Goal: Task Accomplishment & Management: Use online tool/utility

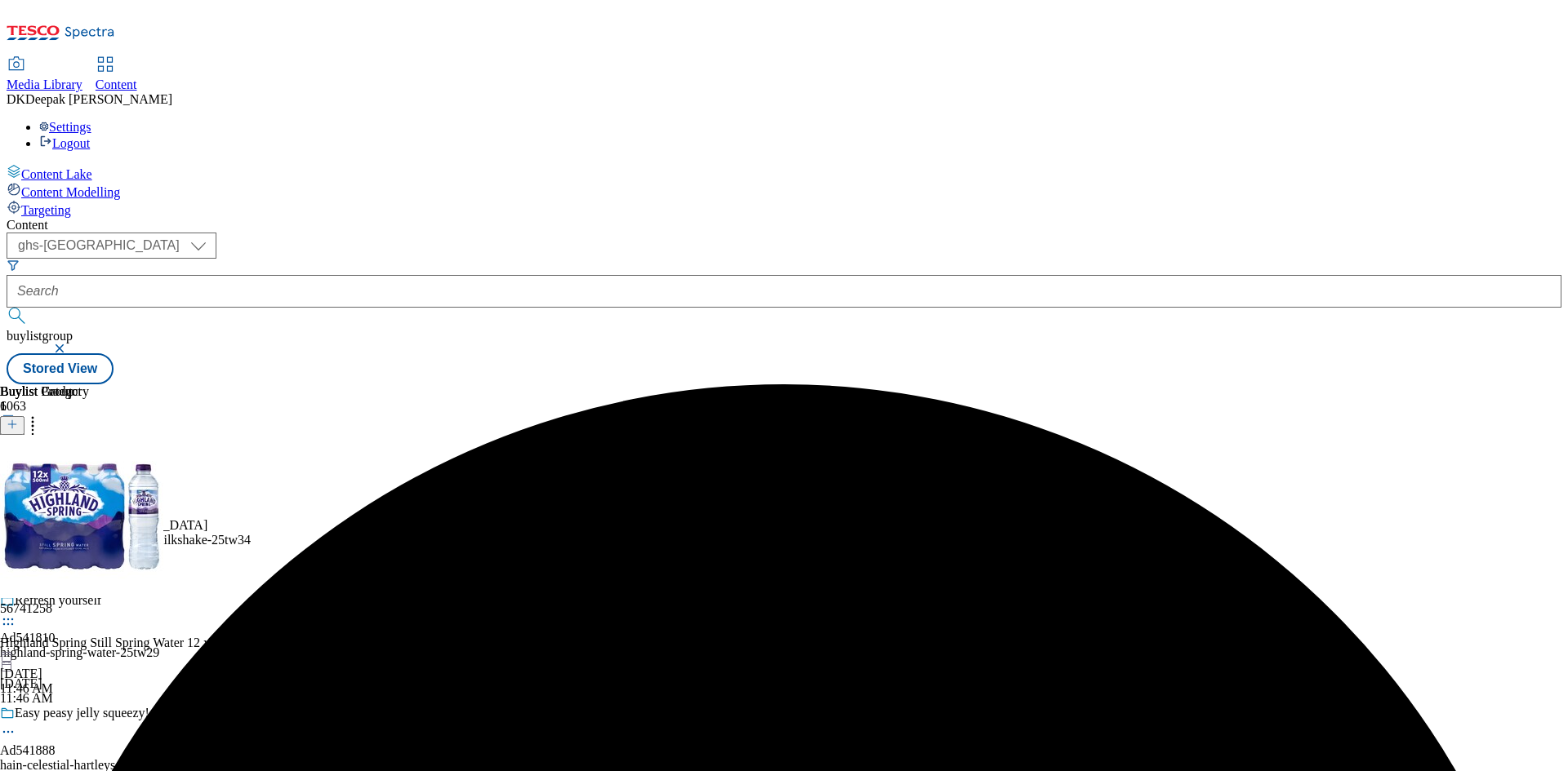
select select "ghs-[GEOGRAPHIC_DATA]"
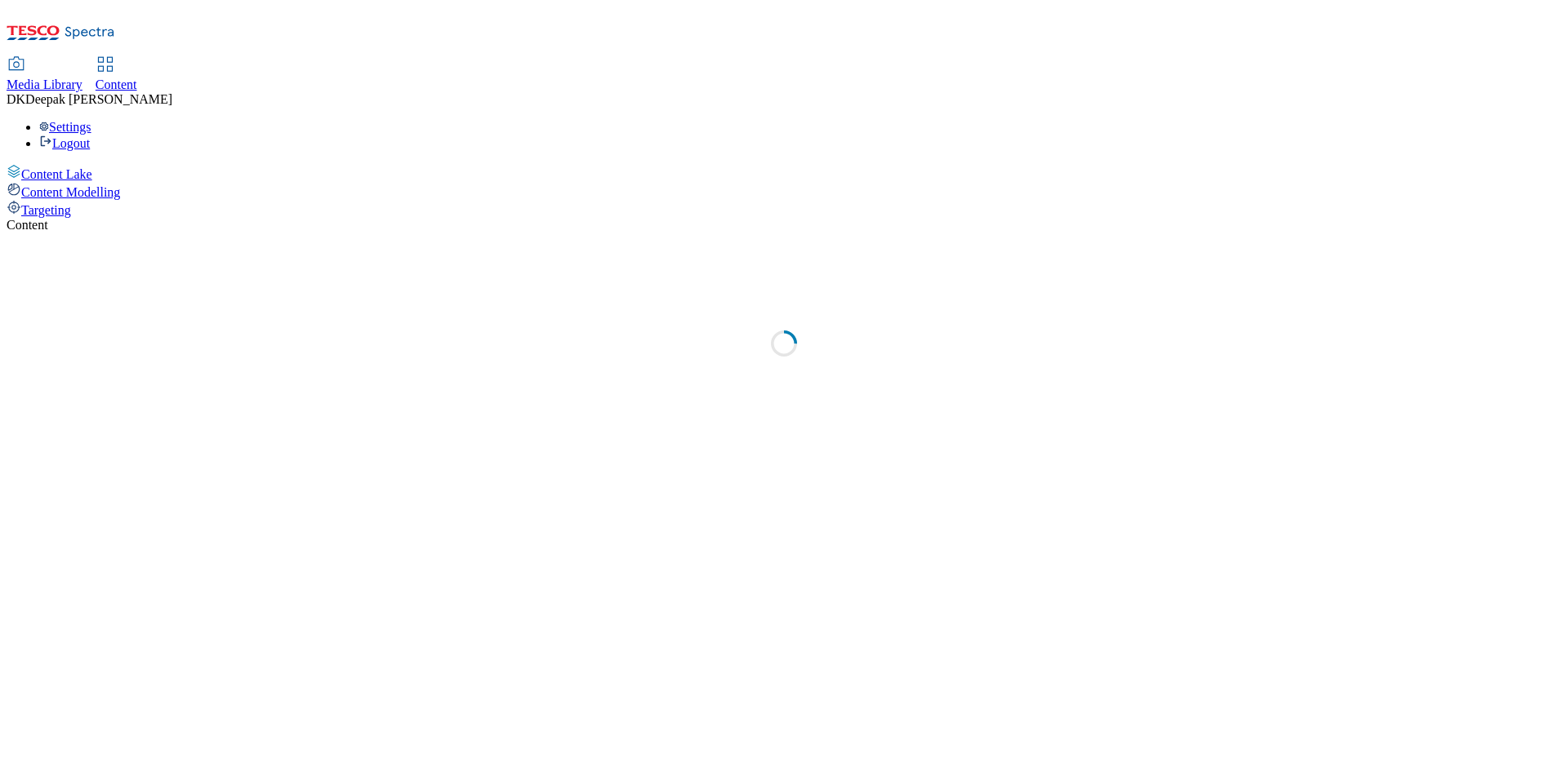
select select "ghs-uk"
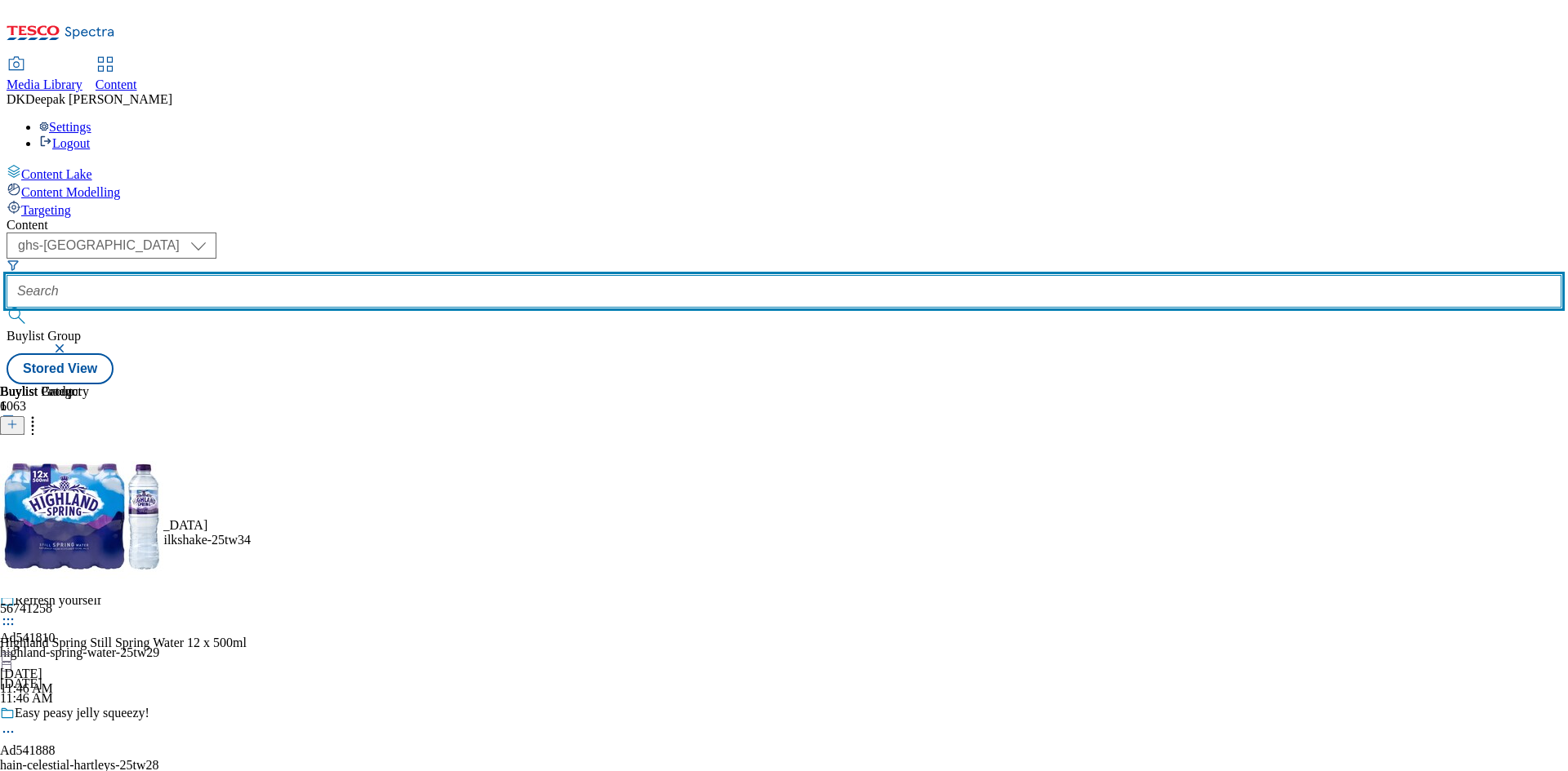
click at [394, 275] on input "text" at bounding box center [784, 291] width 1554 height 33
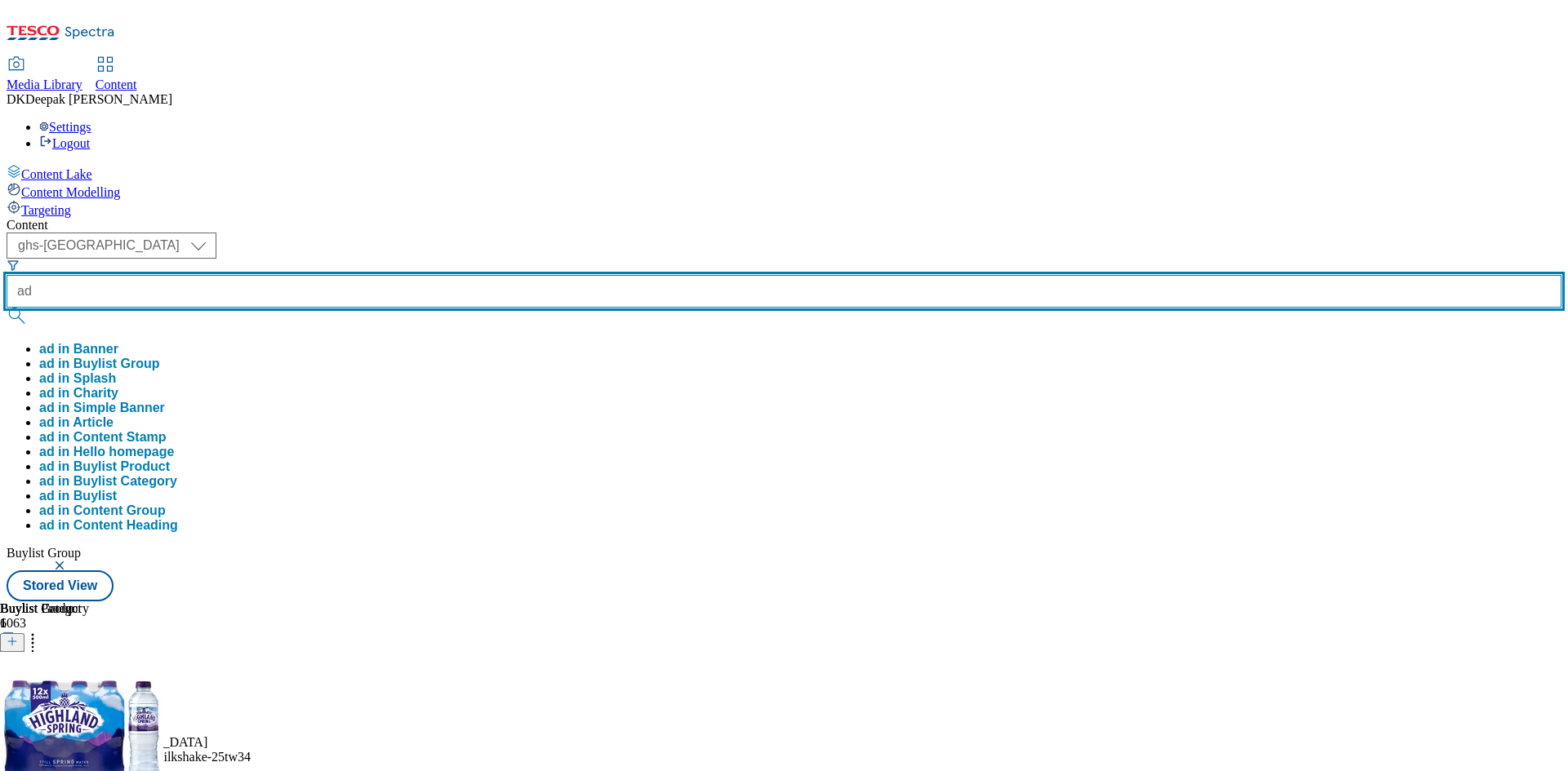
paste input "541888"
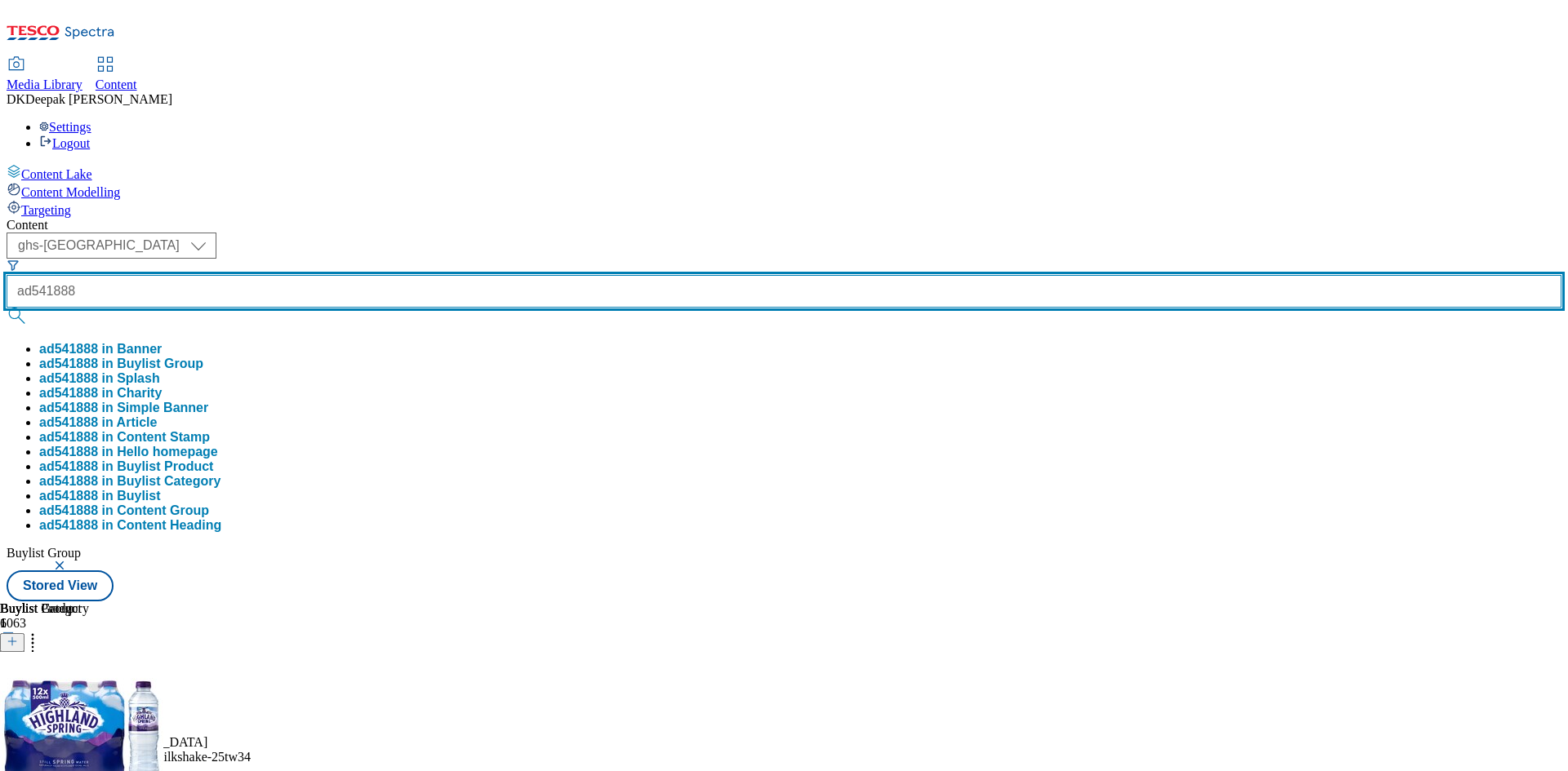
type input "ad541888"
click at [7, 308] on button "submit" at bounding box center [18, 316] width 23 height 16
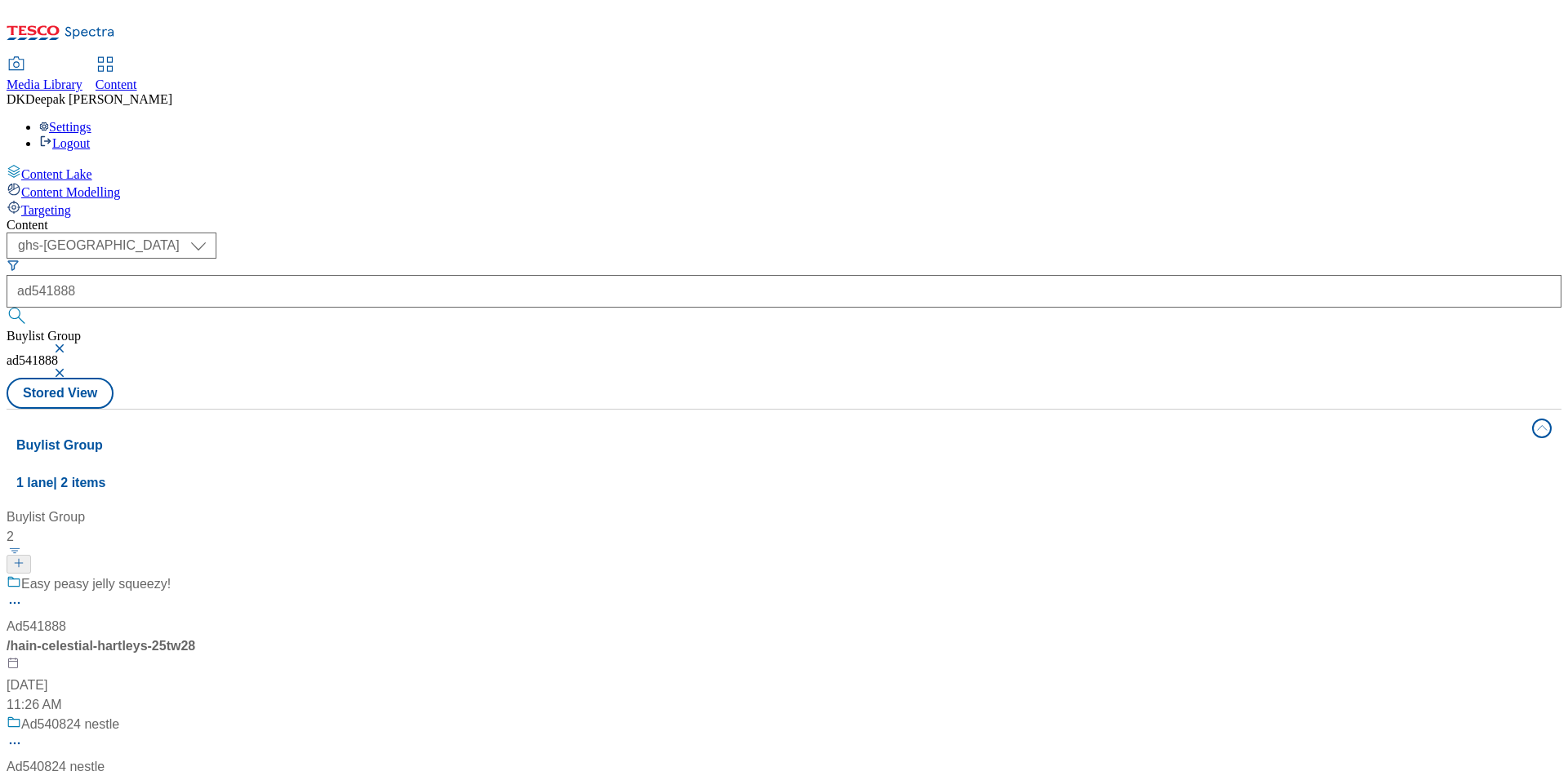
click at [210, 637] on div "/ hain-celestial-hartleys-25tw28" at bounding box center [108, 647] width 204 height 19
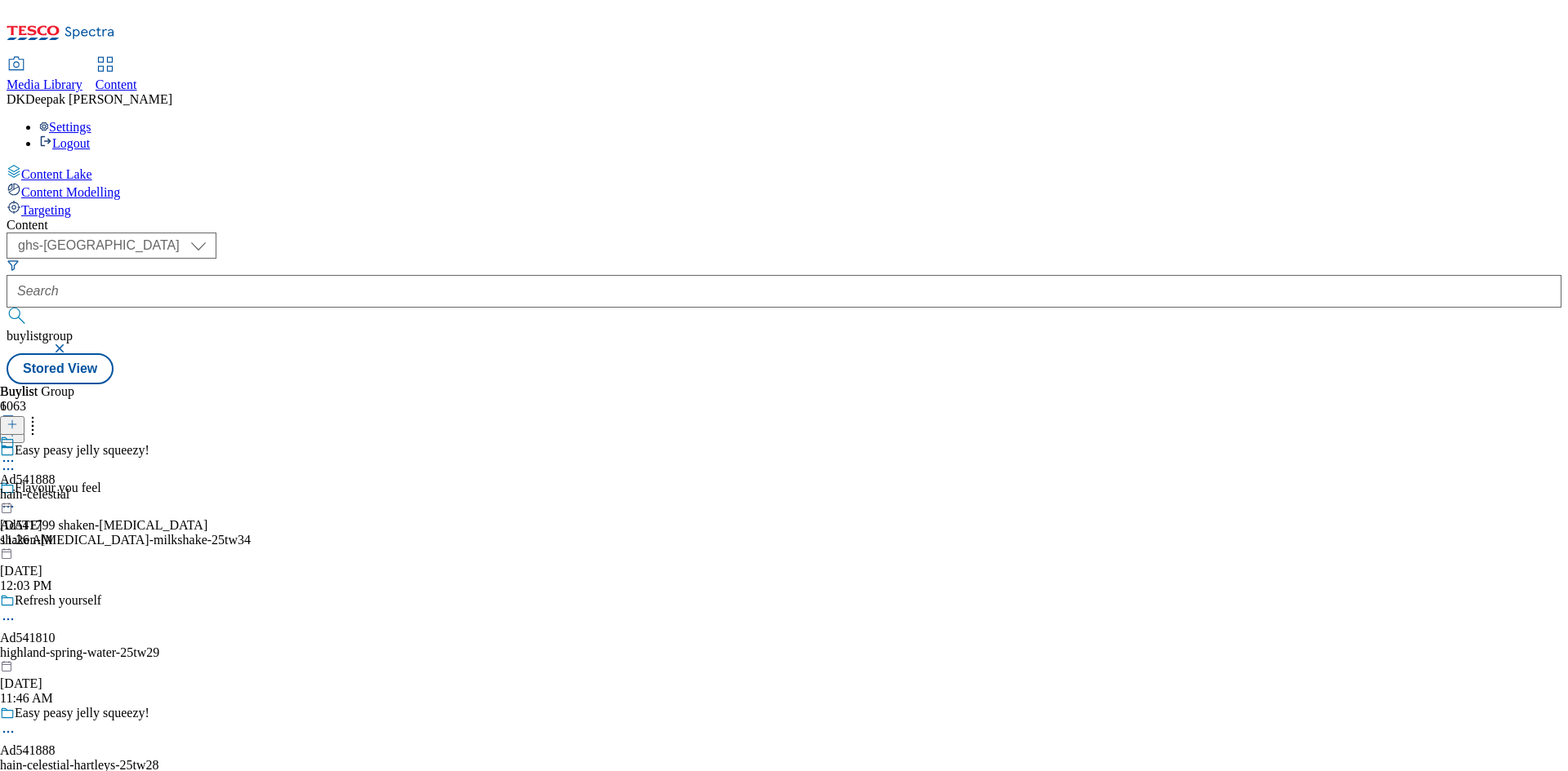
click at [16, 724] on icon at bounding box center [8, 731] width 16 height 16
click at [76, 757] on button "Edit" at bounding box center [54, 765] width 43 height 18
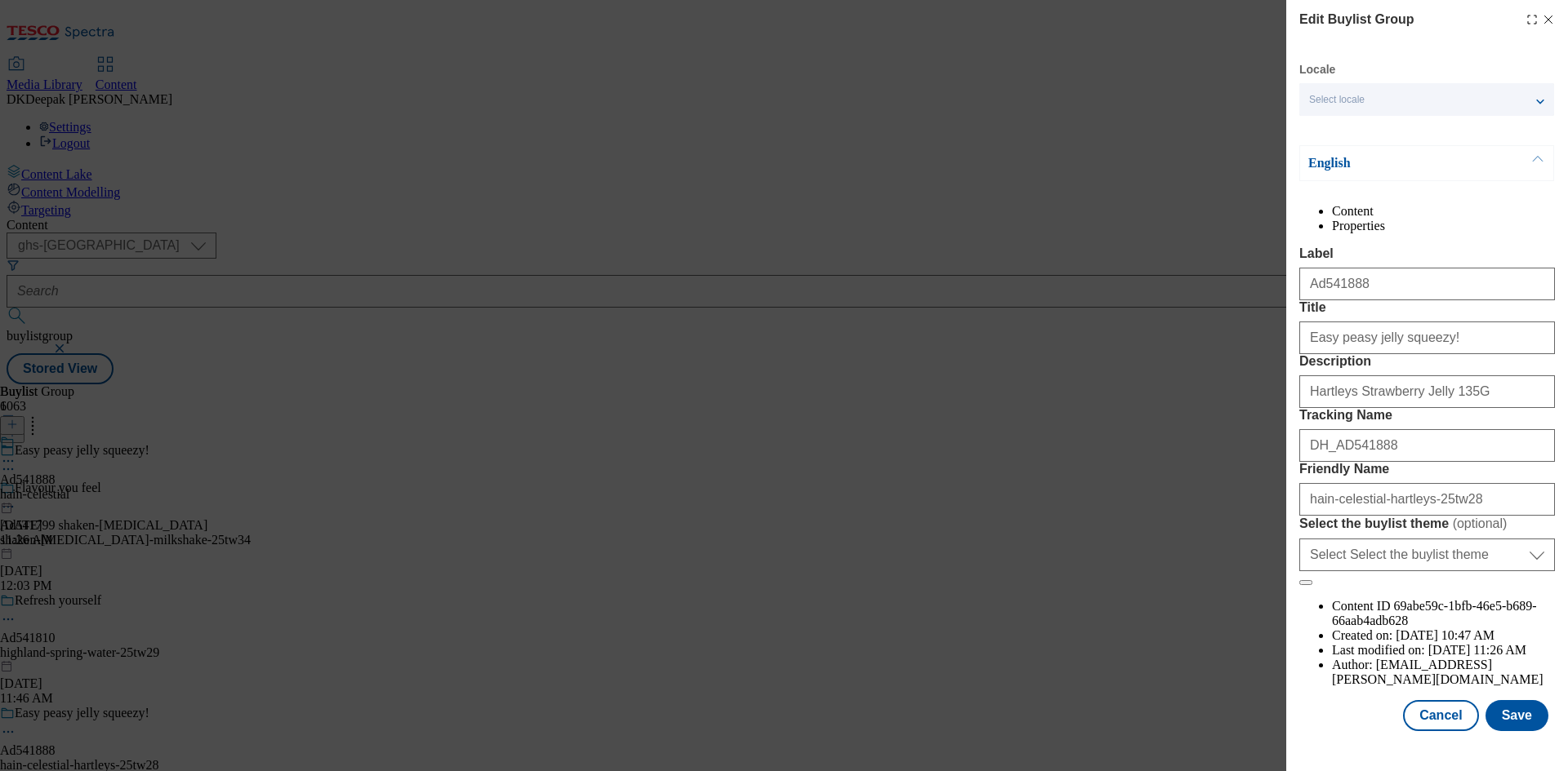
scroll to position [63, 0]
click at [1427, 731] on button "Cancel" at bounding box center [1441, 716] width 75 height 31
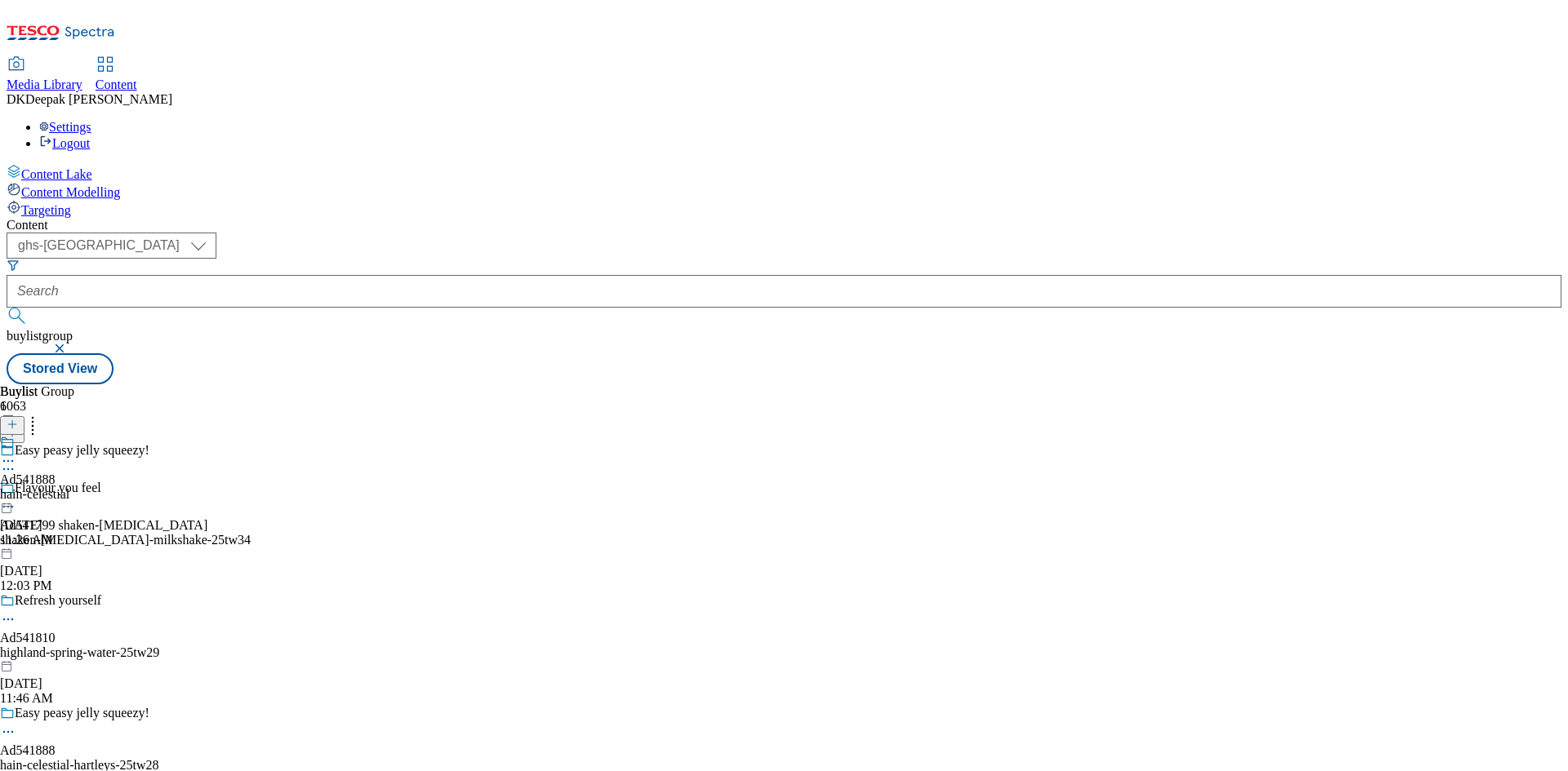
scroll to position [0, 0]
click at [70, 435] on div "Ad541888 hain-celestial Aug 28, 2025 11:26 AM" at bounding box center [35, 491] width 70 height 113
click at [16, 490] on icon at bounding box center [8, 498] width 16 height 16
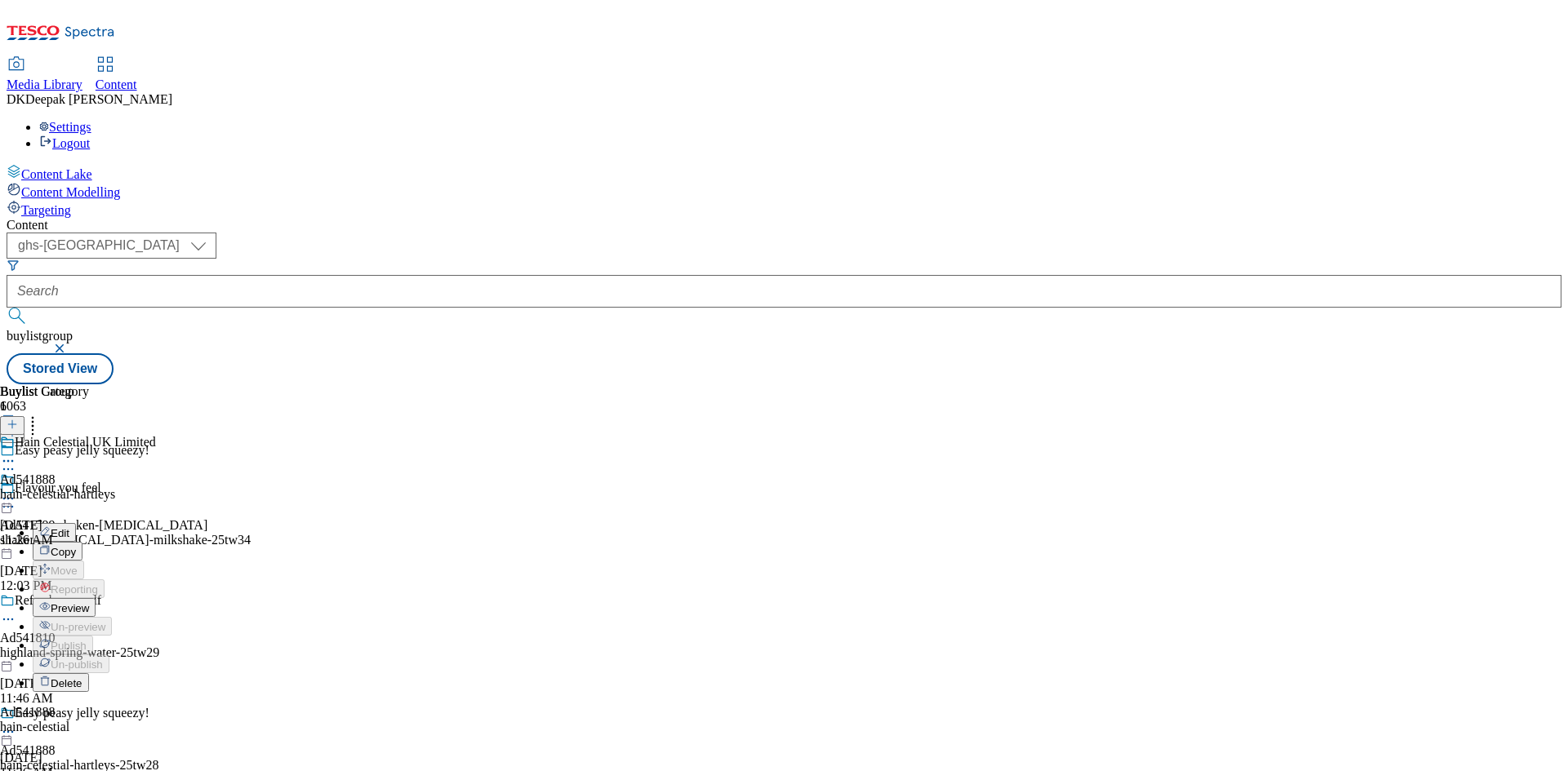
click at [76, 523] on button "Edit" at bounding box center [54, 532] width 43 height 18
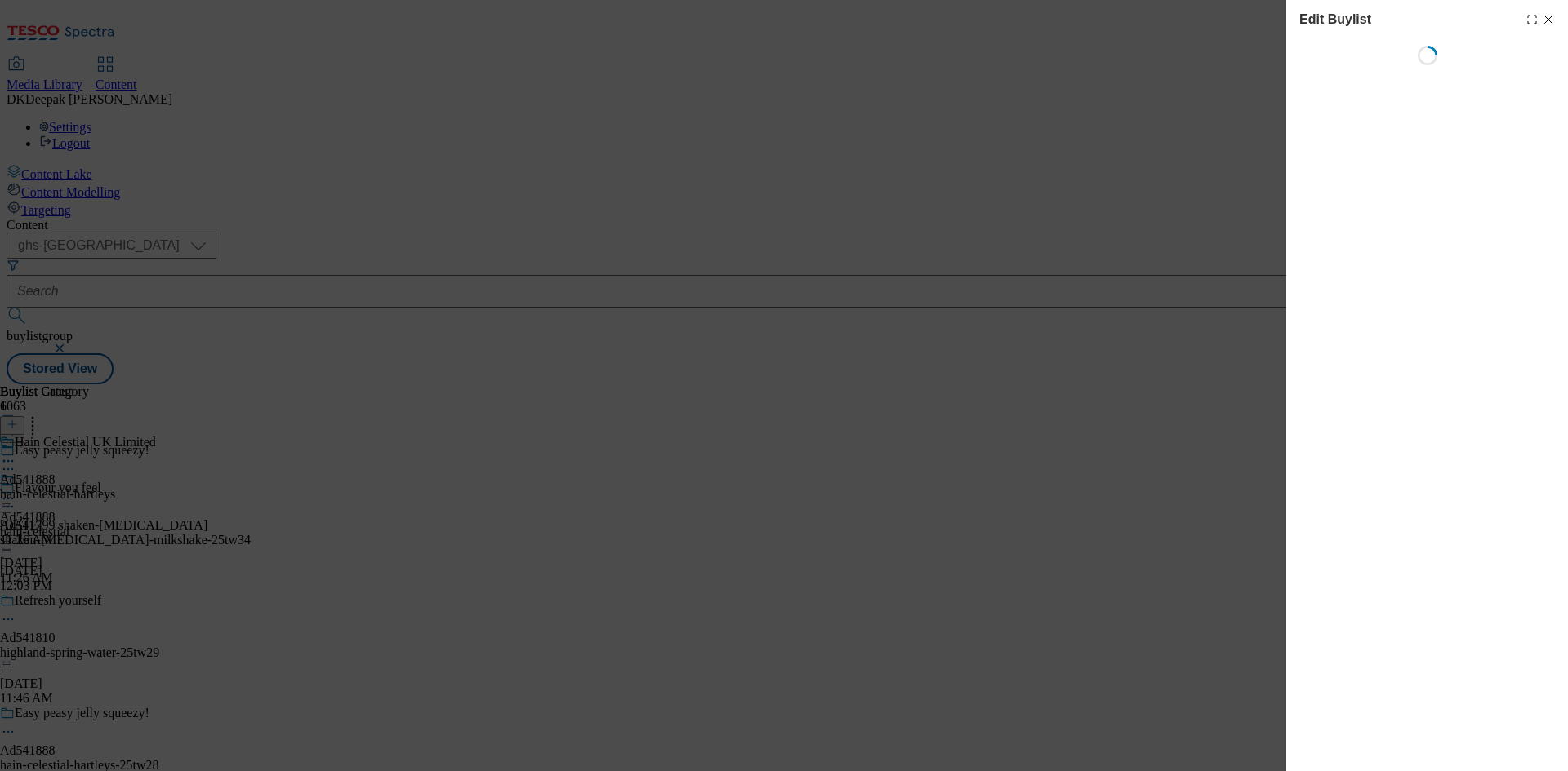
select select "tactical"
select select "supplier funded short term 1-3 weeks"
select select "dunnhumby"
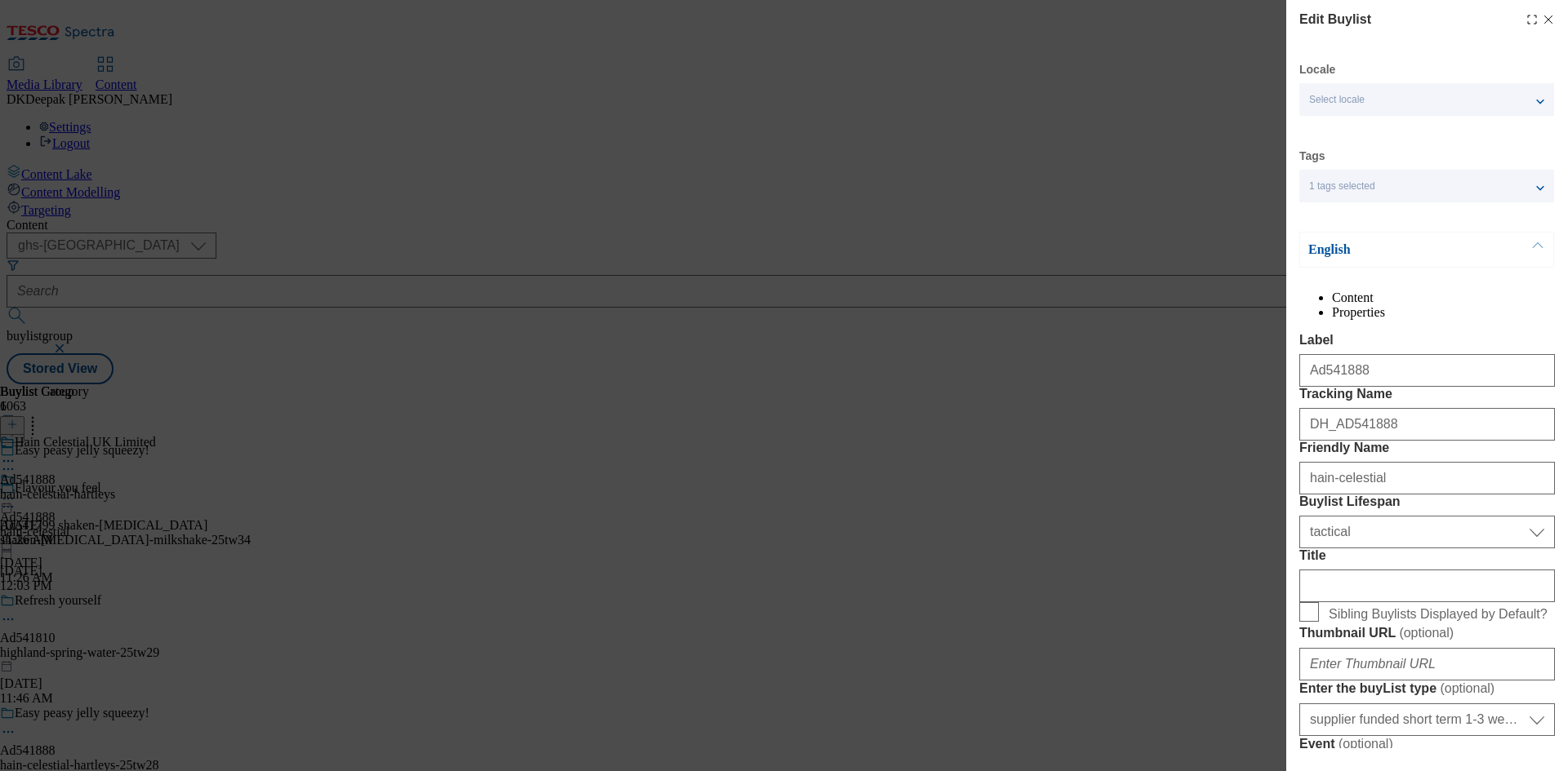
select select "Banner"
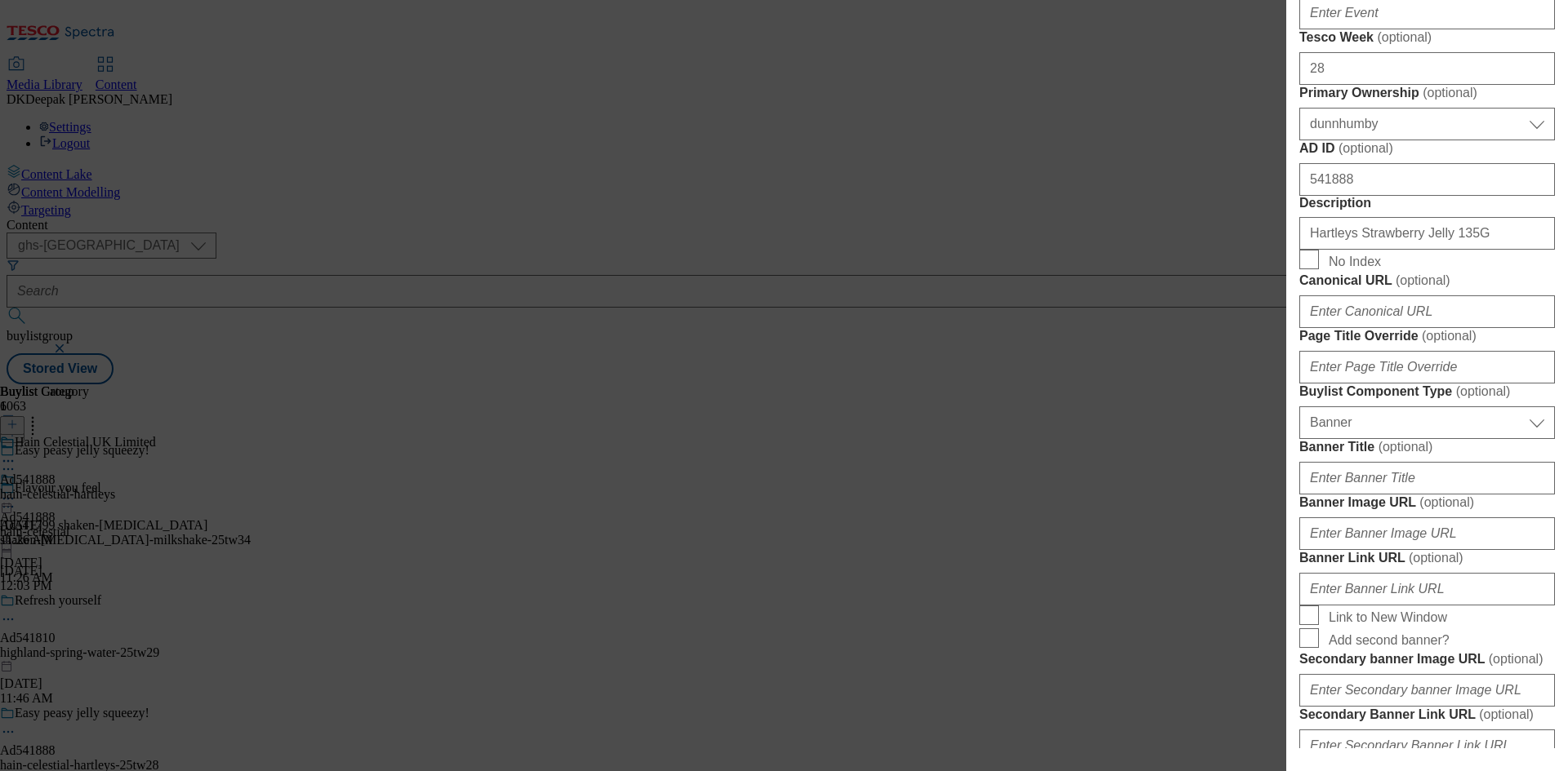
scroll to position [1060, 0]
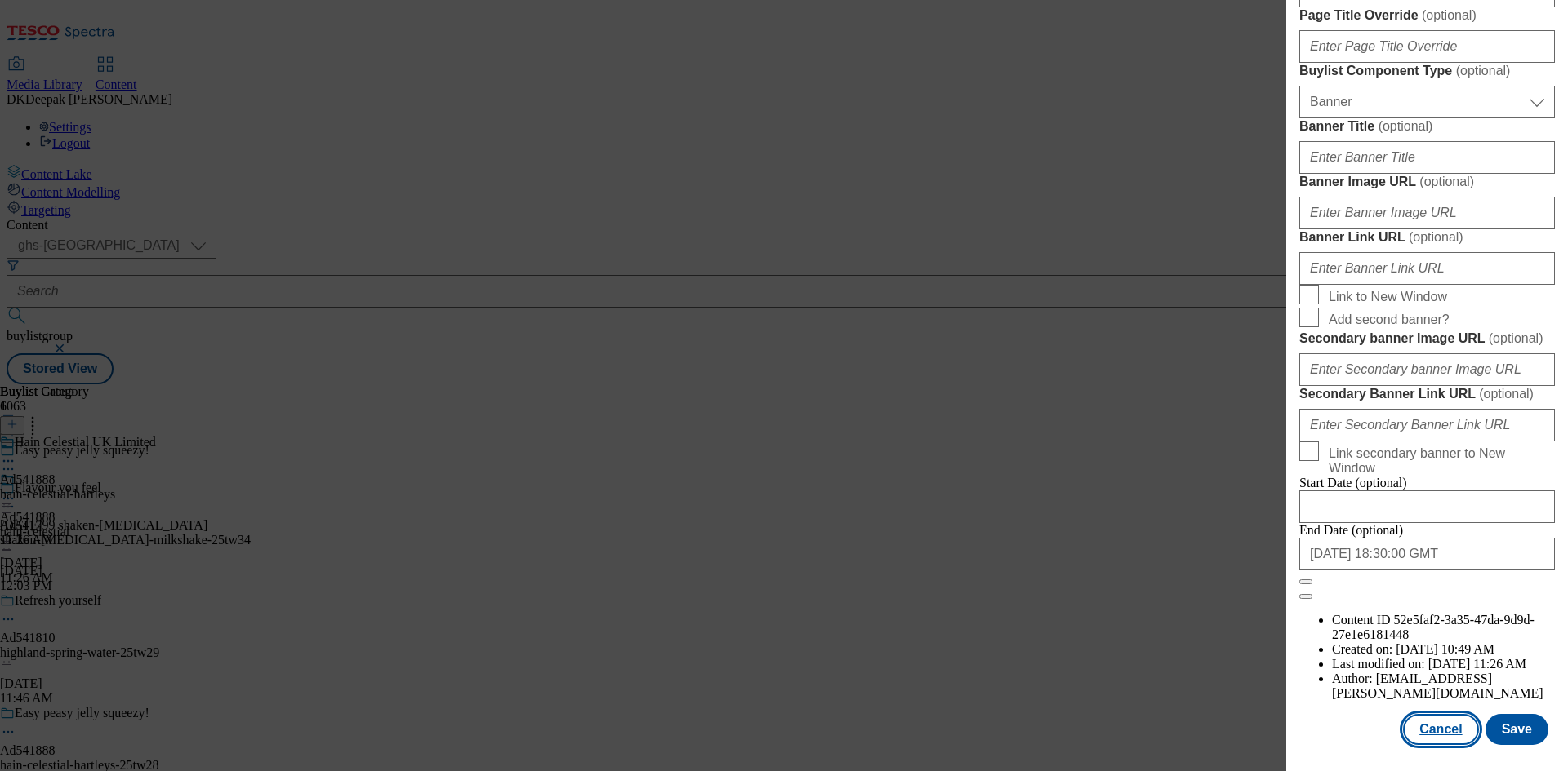
click at [1415, 733] on button "Cancel" at bounding box center [1441, 730] width 75 height 31
select select "tactical"
select select "supplier funded short term 1-3 weeks"
select select "dunnhumby"
select select "Banner"
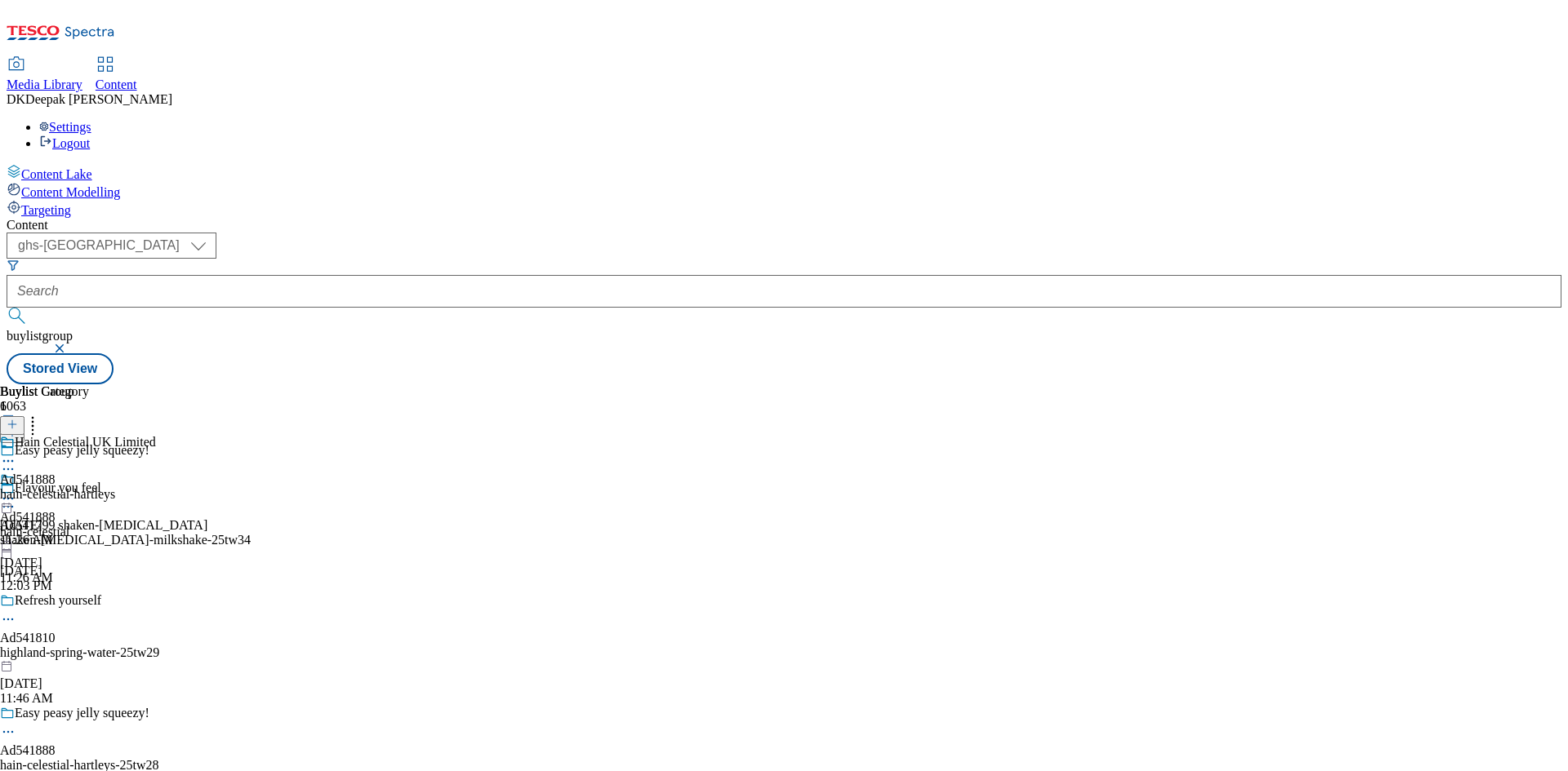
scroll to position [1324, 0]
click at [156, 487] on div "hain-celestial-hartleys" at bounding box center [78, 494] width 156 height 14
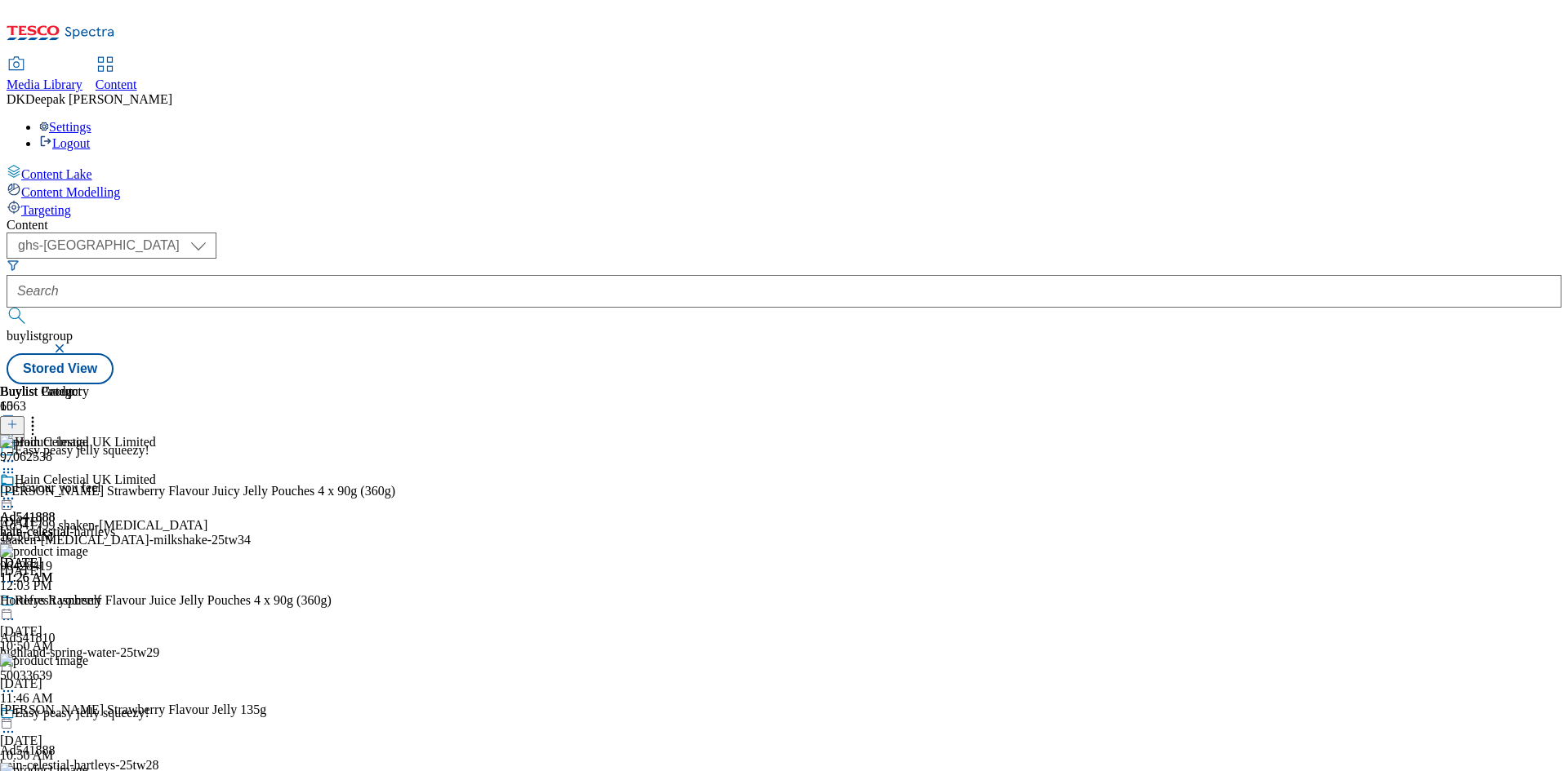
click at [16, 490] on icon at bounding box center [8, 498] width 16 height 16
click at [76, 526] on div "Edit" at bounding box center [54, 533] width 43 height 14
click at [14, 498] on circle at bounding box center [13, 499] width 3 height 3
click at [76, 523] on button "Edit" at bounding box center [54, 532] width 43 height 18
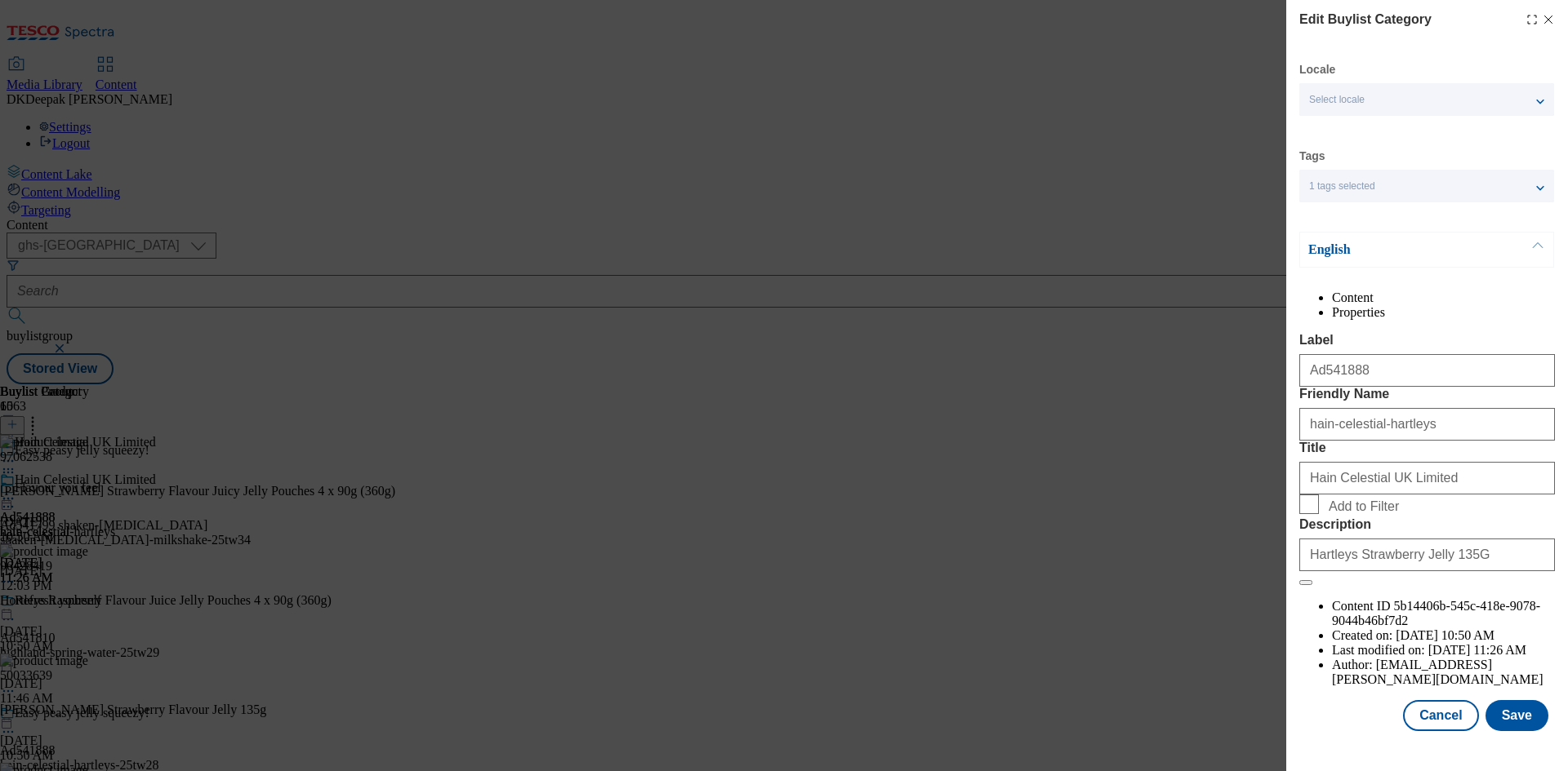
scroll to position [32, 0]
click at [1439, 731] on button "Cancel" at bounding box center [1441, 716] width 75 height 31
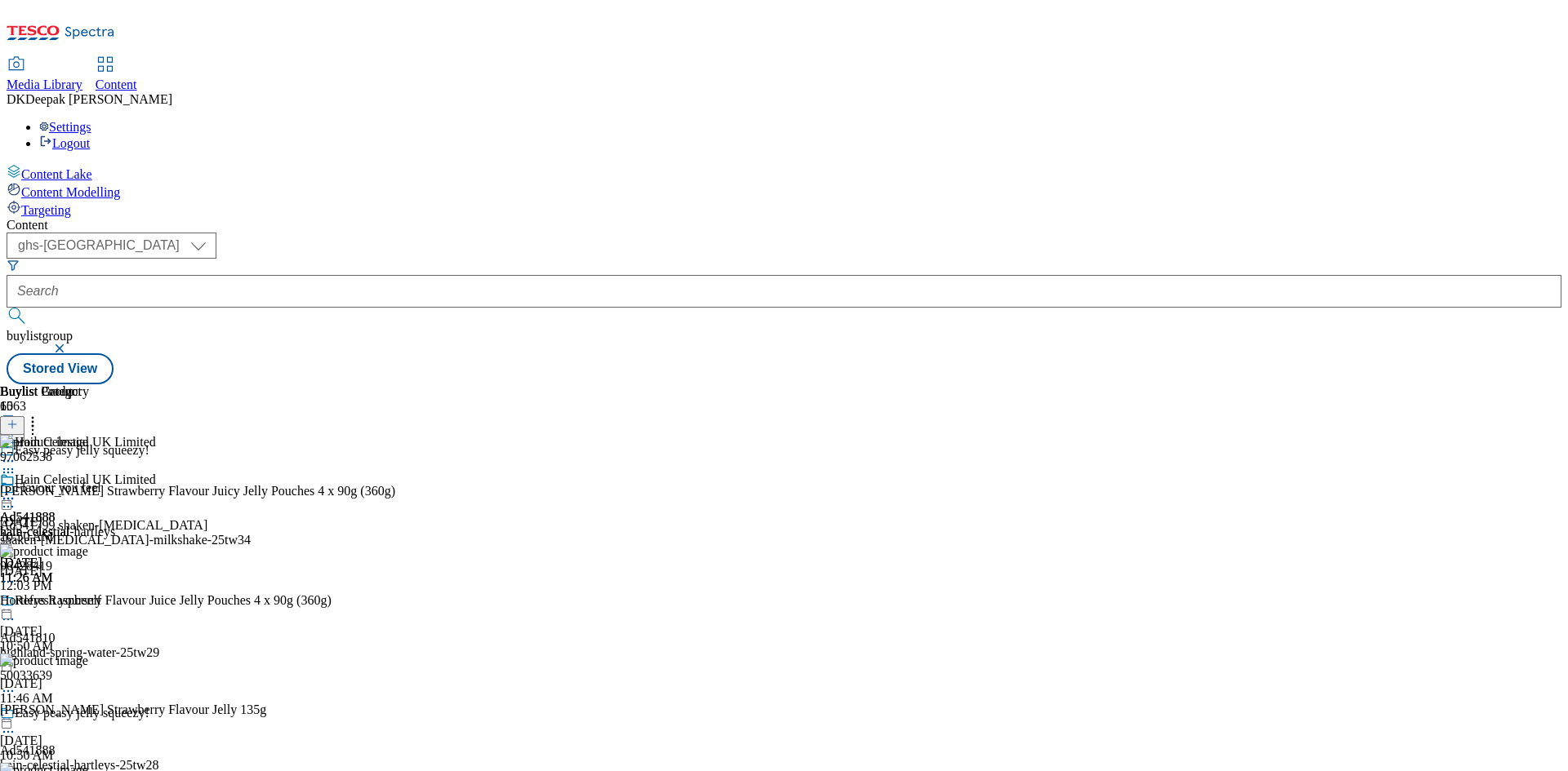
click at [16, 490] on icon at bounding box center [8, 498] width 16 height 16
click at [89, 602] on span "Preview" at bounding box center [70, 608] width 39 height 13
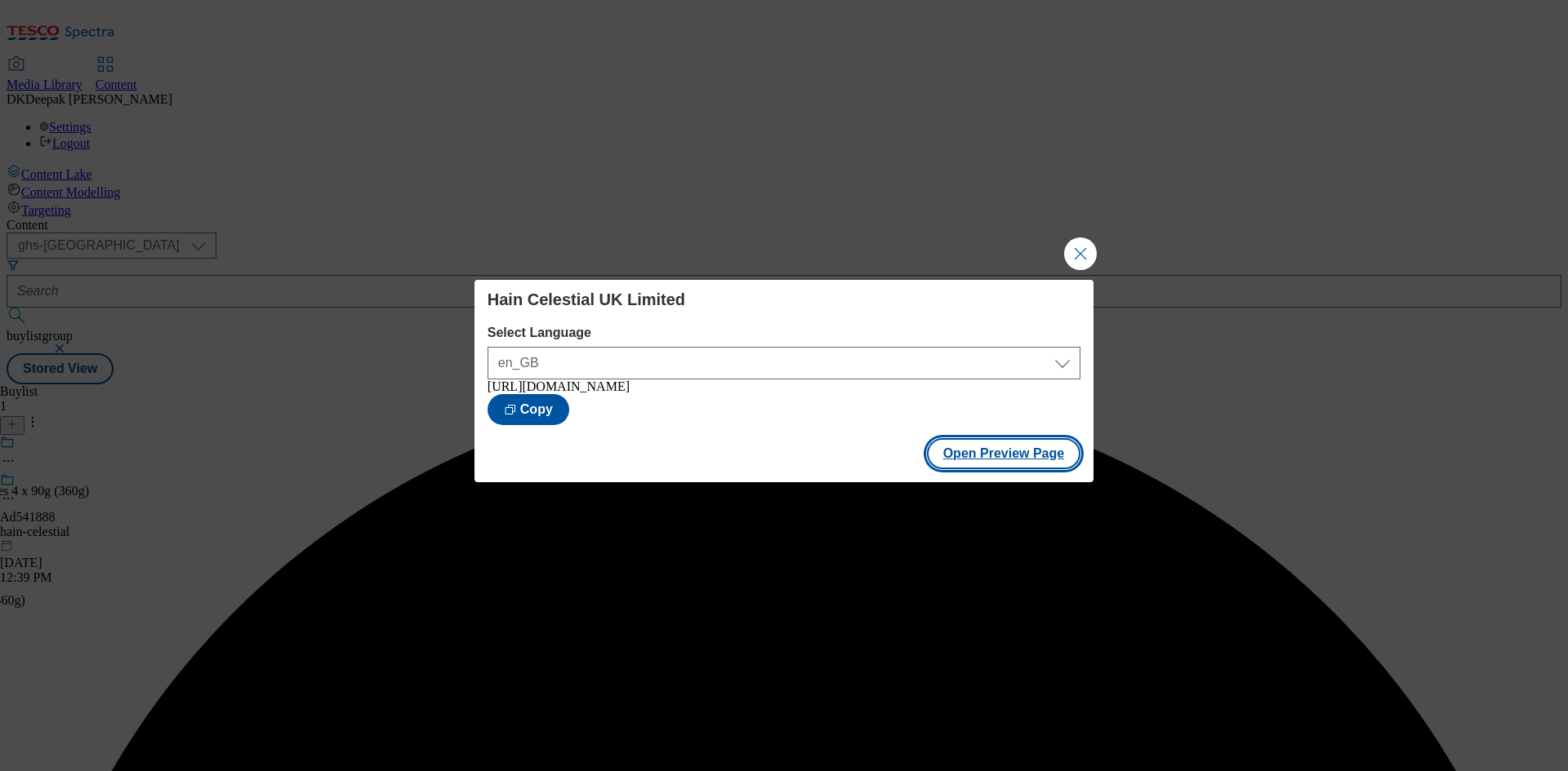
click at [1012, 465] on button "Open Preview Page" at bounding box center [1004, 454] width 154 height 31
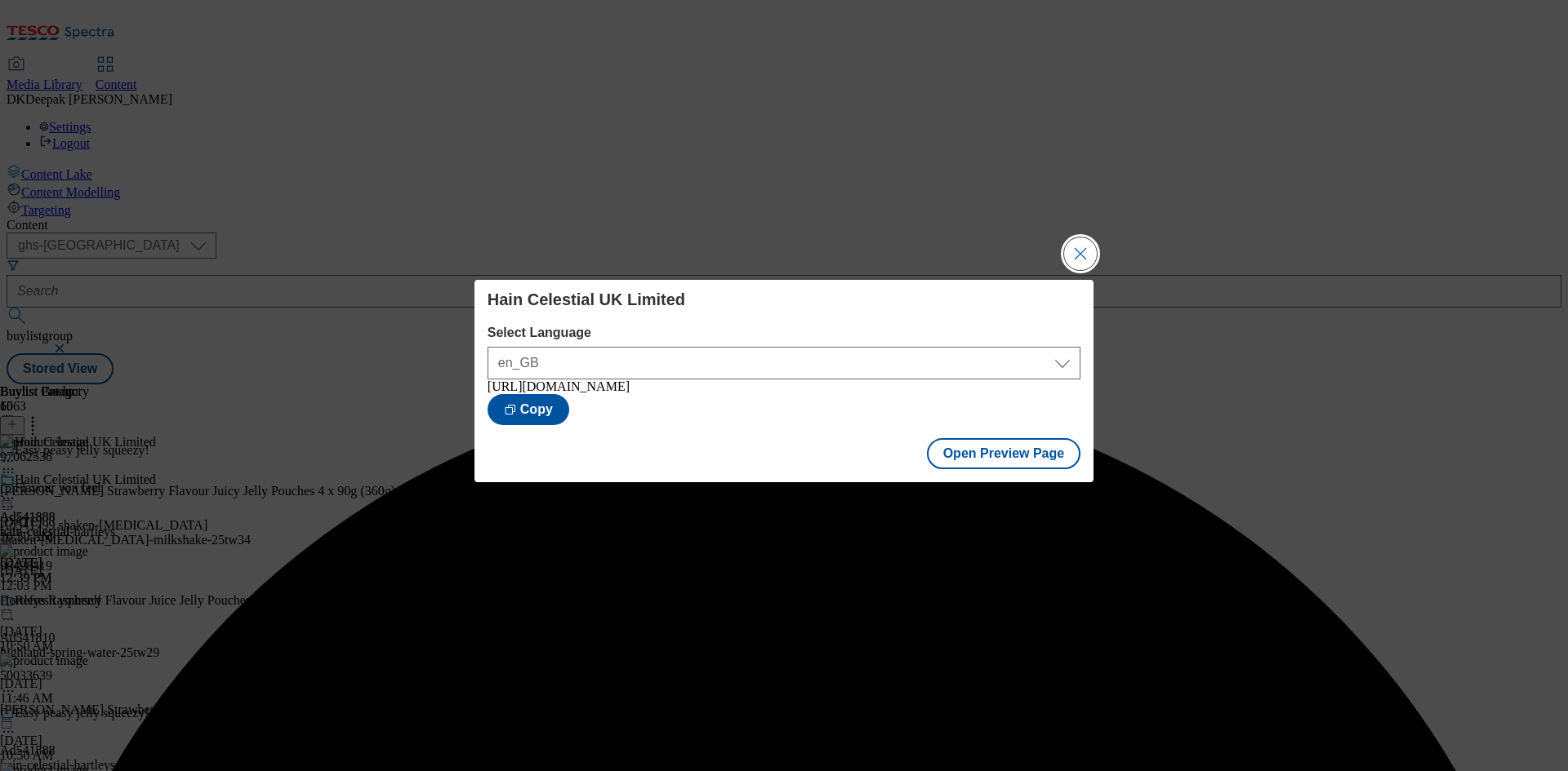
click at [1079, 248] on button "Close Modal" at bounding box center [1080, 254] width 33 height 33
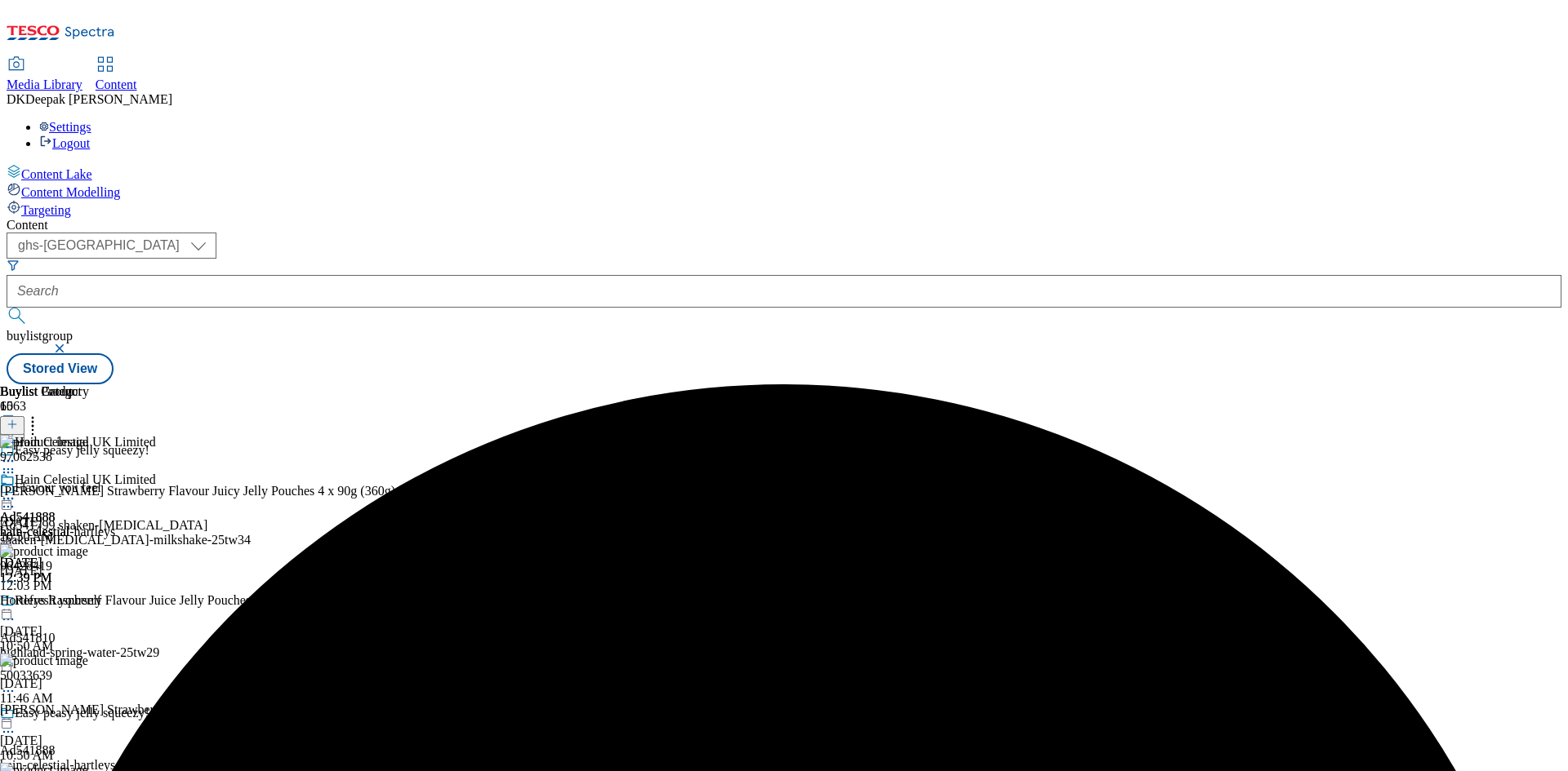
click at [16, 490] on icon at bounding box center [8, 498] width 16 height 16
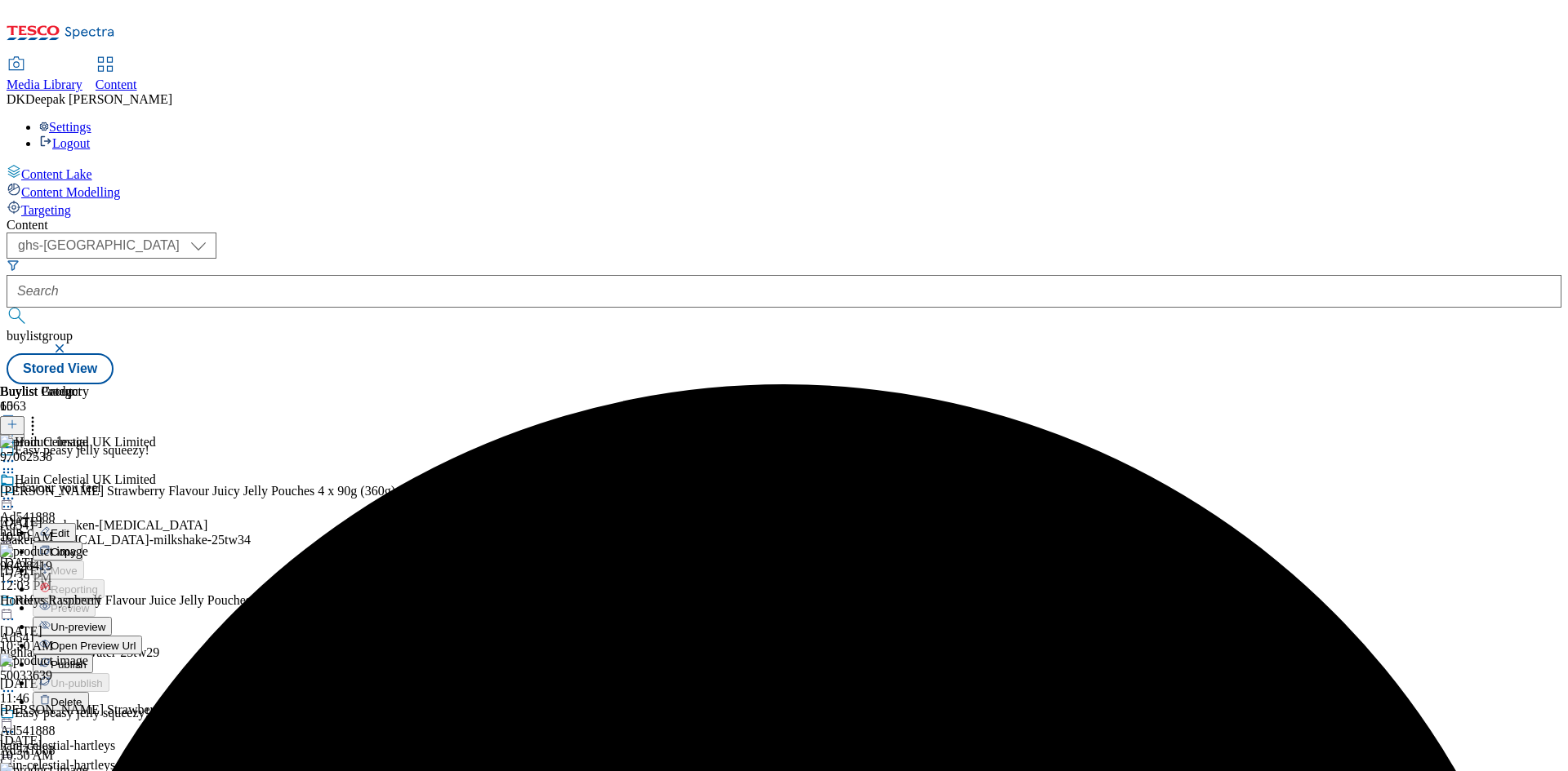
click at [87, 658] on span "Publish" at bounding box center [68, 664] width 36 height 13
